Goal: Task Accomplishment & Management: Use online tool/utility

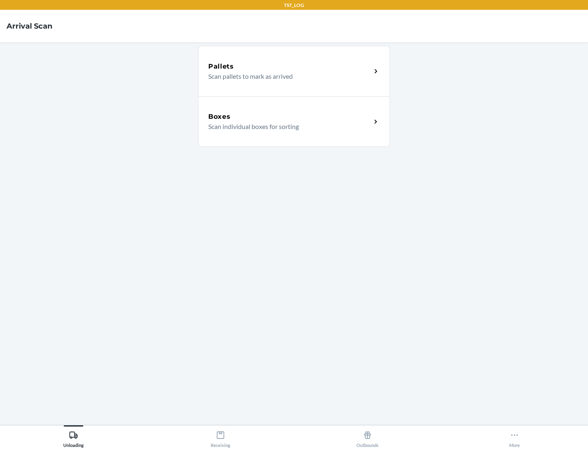
click at [290, 117] on div "Boxes" at bounding box center [289, 117] width 163 height 10
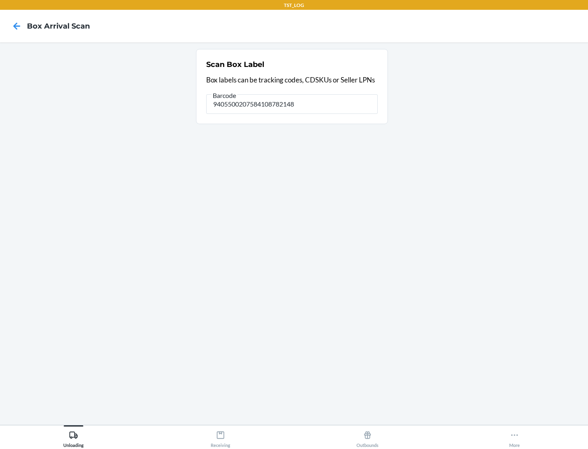
type input "9405500207584108782148"
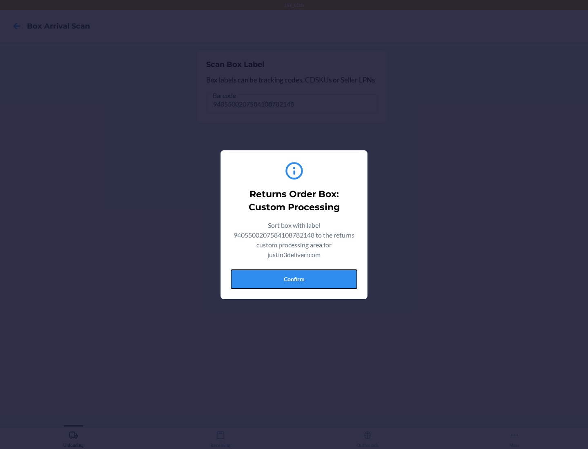
click at [294, 279] on button "Confirm" at bounding box center [294, 280] width 127 height 20
